Goal: Ask a question

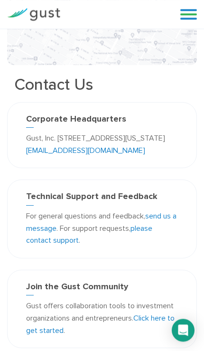
scroll to position [162, 0]
click at [183, 328] on icon "Open Intercom Messenger" at bounding box center [184, 330] width 10 height 11
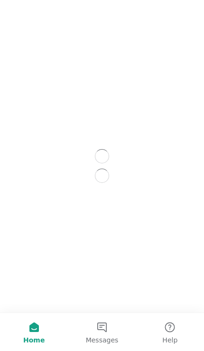
scroll to position [0, 0]
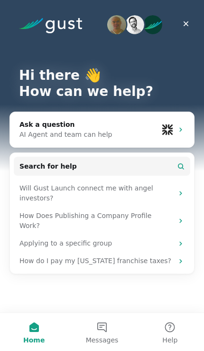
click at [181, 190] on icon "Intercom messenger" at bounding box center [181, 194] width 8 height 8
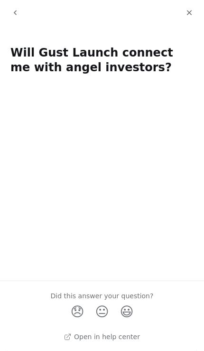
scroll to position [189, 0]
click at [188, 15] on icon "Close" at bounding box center [189, 12] width 5 height 5
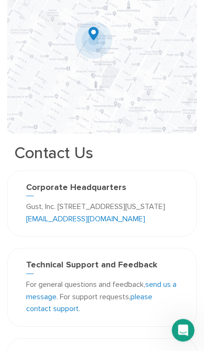
scroll to position [0, 0]
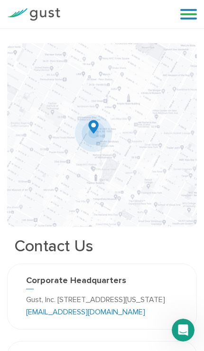
click at [180, 340] on div "Open Intercom Messenger" at bounding box center [183, 330] width 31 height 31
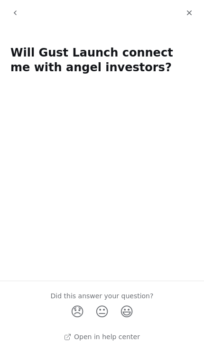
click at [12, 12] on icon "go back" at bounding box center [15, 13] width 8 height 8
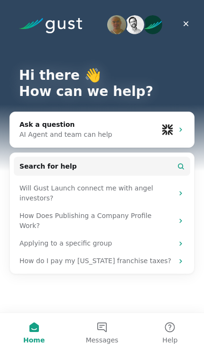
scroll to position [44, 0]
click at [93, 343] on span "Messages" at bounding box center [102, 340] width 33 height 7
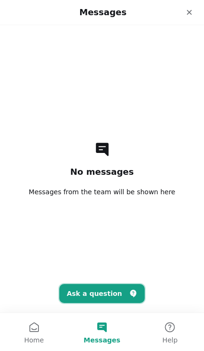
click at [94, 301] on button "Ask a question" at bounding box center [102, 293] width 86 height 19
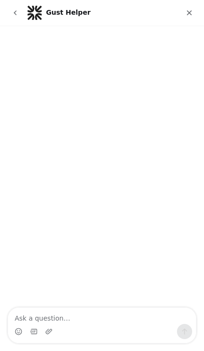
click at [27, 323] on textarea "Ask a question…" at bounding box center [102, 316] width 188 height 16
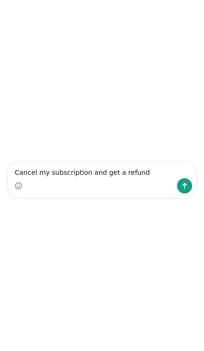
type textarea "Cancel my subscription and get a refund"
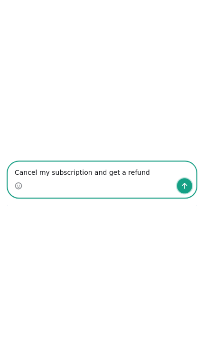
click at [188, 185] on icon "Send a message…" at bounding box center [185, 186] width 8 height 8
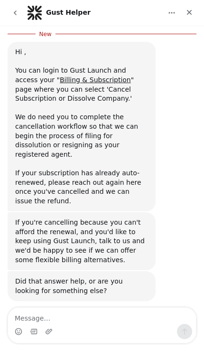
scroll to position [98, 0]
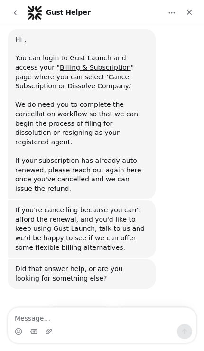
click at [60, 64] on link "Billing & Subscription" at bounding box center [95, 68] width 71 height 8
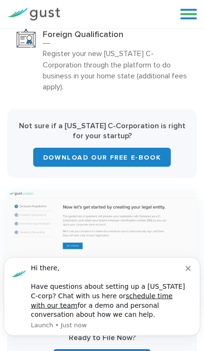
scroll to position [467, 0]
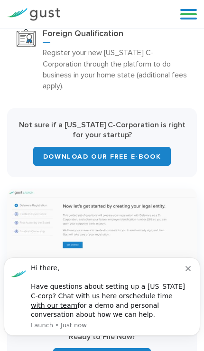
click at [184, 277] on div "Hi there, Have questions about setting up a Delaware C-corp? Chat with us here …" at bounding box center [108, 292] width 155 height 56
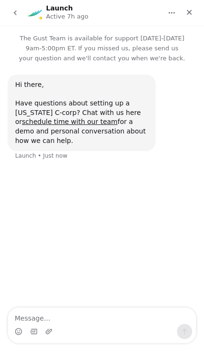
scroll to position [433, 0]
click at [15, 11] on icon "go back" at bounding box center [15, 13] width 8 height 8
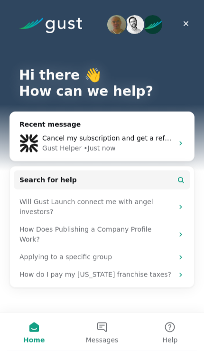
scroll to position [449, 0]
click at [97, 331] on button "Messages" at bounding box center [102, 332] width 68 height 38
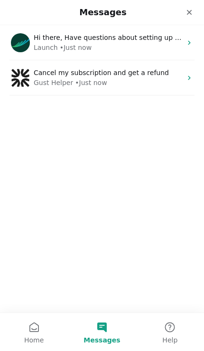
click at [71, 42] on div "Hi there, Have questions about setting up a Delaware C-corp? Chat with us here …" at bounding box center [108, 38] width 148 height 10
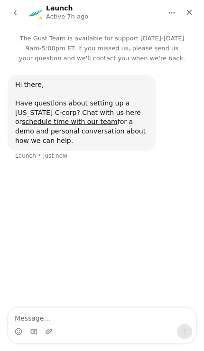
scroll to position [414, 0]
click at [21, 12] on button "go back" at bounding box center [15, 13] width 18 height 18
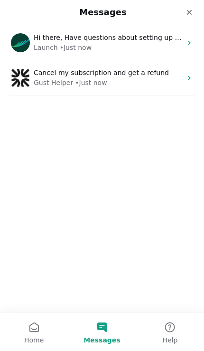
click at [57, 78] on div "Gust Helper" at bounding box center [53, 83] width 39 height 10
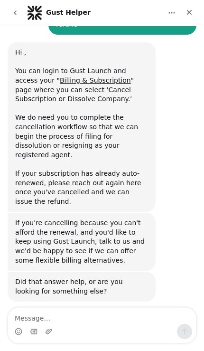
scroll to position [83, 0]
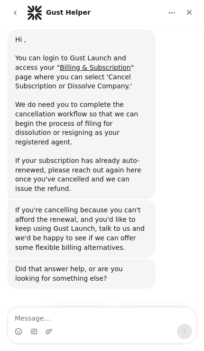
click at [75, 64] on link "Billing & Subscription" at bounding box center [95, 68] width 71 height 8
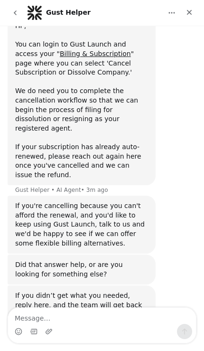
scroll to position [98, 0]
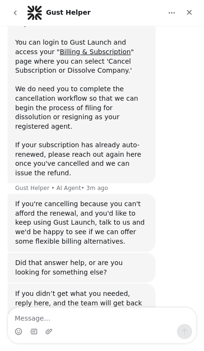
click at [68, 48] on link "Billing & Subscription" at bounding box center [95, 52] width 71 height 8
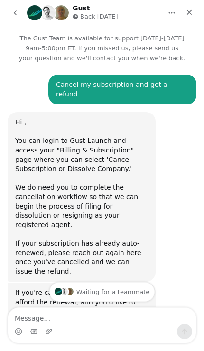
scroll to position [0, 0]
click at [69, 146] on link "Billing & Subscription" at bounding box center [95, 150] width 71 height 8
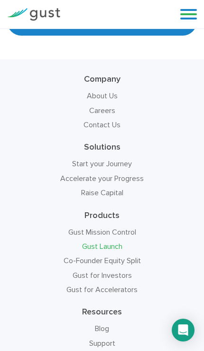
scroll to position [8413, 0]
click at [183, 328] on icon "Open Intercom Messenger" at bounding box center [184, 330] width 10 height 11
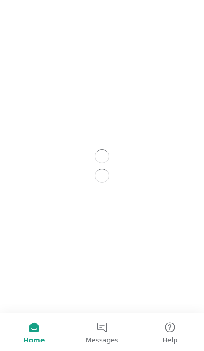
scroll to position [0, 0]
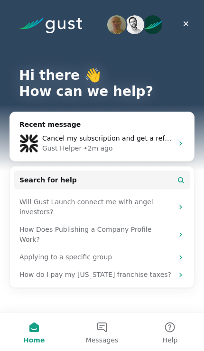
click at [110, 339] on span "Messages" at bounding box center [102, 340] width 33 height 7
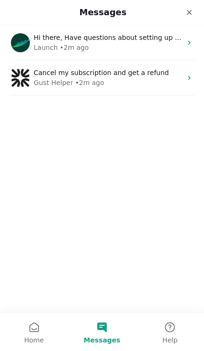
click at [152, 82] on div "Gust Helper • 2m ago" at bounding box center [108, 83] width 148 height 10
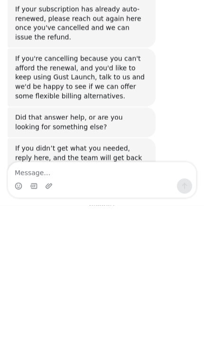
scroll to position [8453, 0]
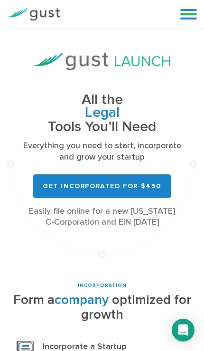
click at [181, 19] on link at bounding box center [189, 14] width 17 height 14
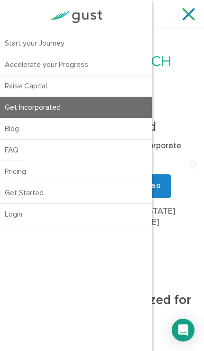
click at [26, 214] on link "Login" at bounding box center [76, 214] width 152 height 21
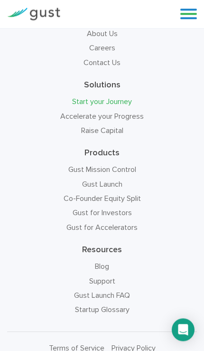
scroll to position [2399, 0]
click at [95, 180] on link "Gust Launch" at bounding box center [102, 184] width 40 height 9
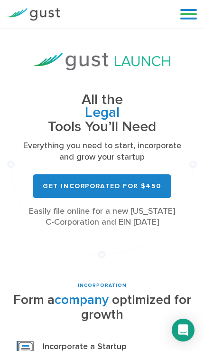
click at [182, 19] on link at bounding box center [189, 14] width 17 height 14
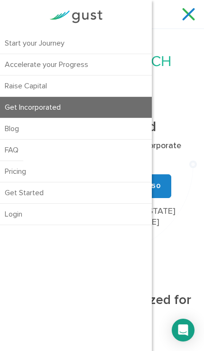
click at [17, 168] on link "Pricing" at bounding box center [76, 171] width 152 height 21
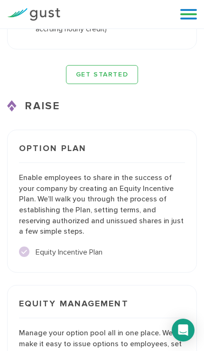
scroll to position [2511, 0]
click at [190, 331] on div "Open Intercom Messenger" at bounding box center [183, 330] width 23 height 23
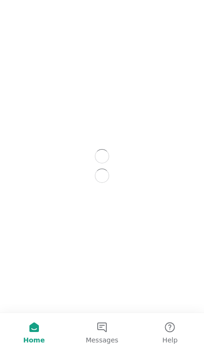
scroll to position [0, 0]
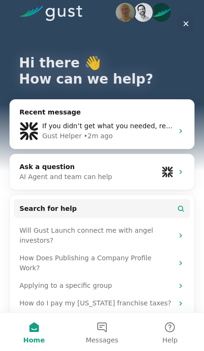
click at [94, 345] on button "Messages" at bounding box center [102, 332] width 68 height 38
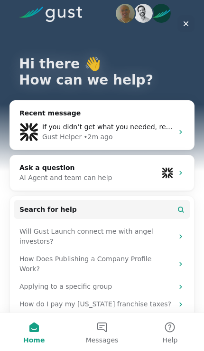
scroll to position [11, 0]
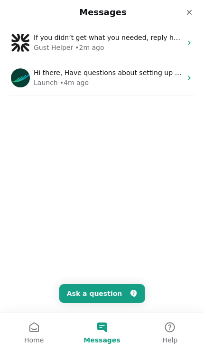
click at [140, 34] on span "If you didn’t get what you needed, reply here, and the team will get back to yo…" at bounding box center [168, 38] width 269 height 8
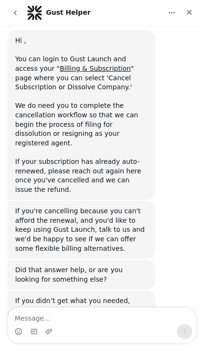
scroll to position [89, 0]
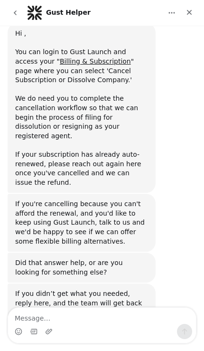
click at [99, 344] on div "Intercom messenger" at bounding box center [102, 329] width 204 height 44
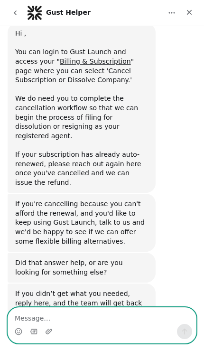
click at [94, 323] on textarea "Message…" at bounding box center [102, 316] width 188 height 16
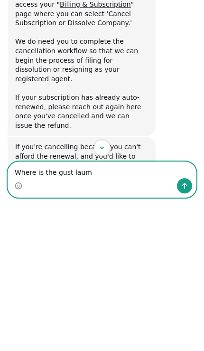
scroll to position [0, 0]
type textarea "Where is the gust launch"
click at [185, 190] on button "Send a message…" at bounding box center [184, 186] width 15 height 15
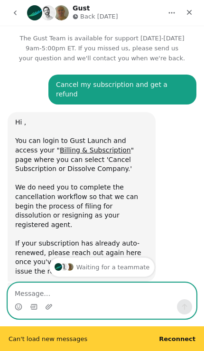
scroll to position [2723, 0]
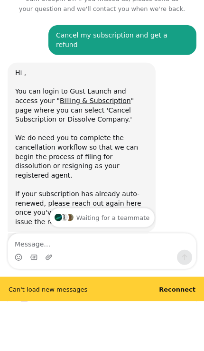
click at [61, 97] on link "Billing & Subscription" at bounding box center [95, 101] width 71 height 8
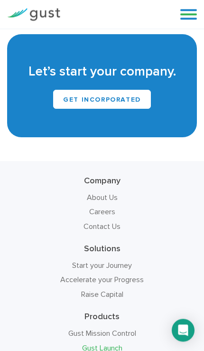
scroll to position [8447, 0]
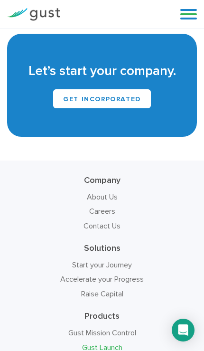
click at [195, 8] on link at bounding box center [189, 14] width 17 height 14
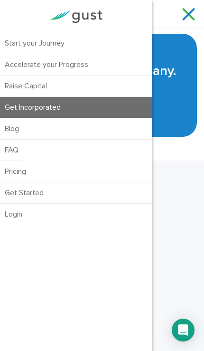
click at [16, 216] on link "Login" at bounding box center [76, 214] width 152 height 21
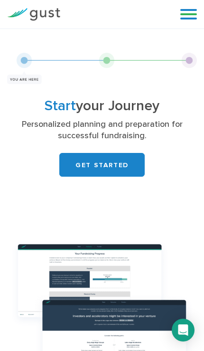
click at [195, 13] on link at bounding box center [189, 14] width 17 height 14
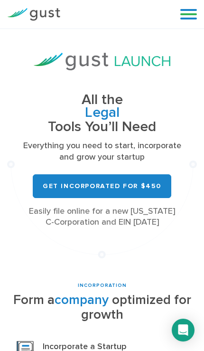
click at [185, 19] on link at bounding box center [189, 14] width 17 height 14
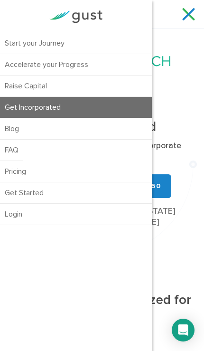
click at [19, 195] on link "Get Started" at bounding box center [76, 192] width 152 height 21
